Goal: Register for event/course

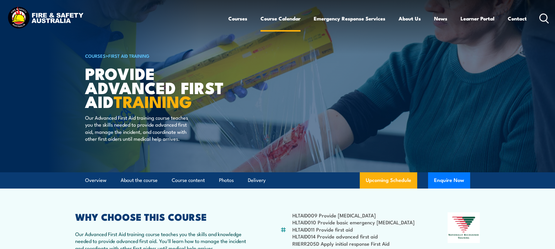
click at [268, 21] on link "Course Calendar" at bounding box center [281, 19] width 40 height 16
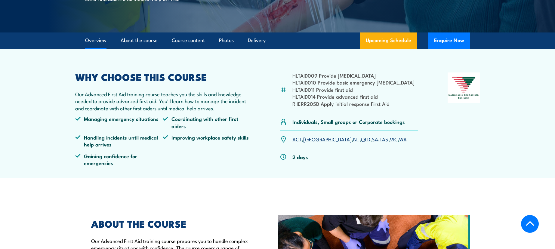
scroll to position [237, 0]
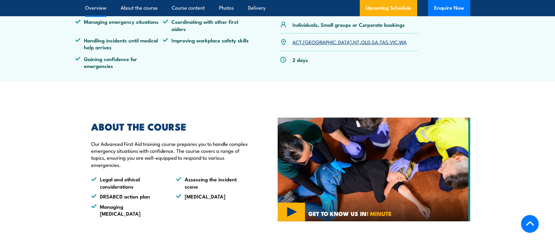
click at [390, 43] on link "VIC" at bounding box center [394, 41] width 8 height 7
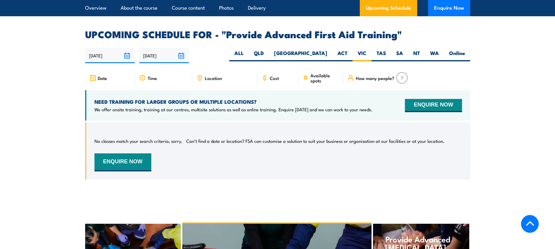
scroll to position [955, 0]
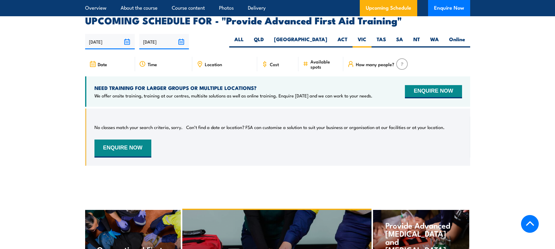
click at [218, 62] on span "Location" at bounding box center [213, 64] width 17 height 5
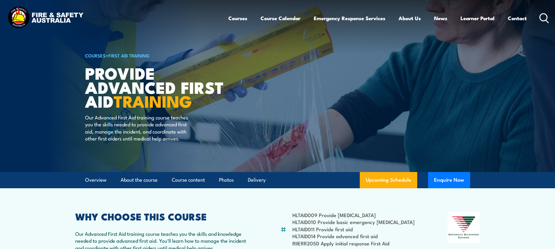
scroll to position [0, 0]
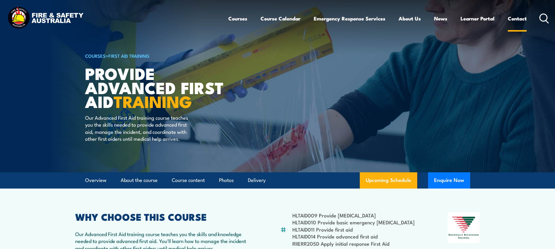
click at [516, 18] on link "Contact" at bounding box center [517, 19] width 19 height 16
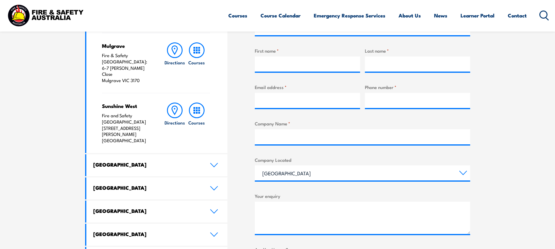
scroll to position [111, 0]
